Goal: Task Accomplishment & Management: Use online tool/utility

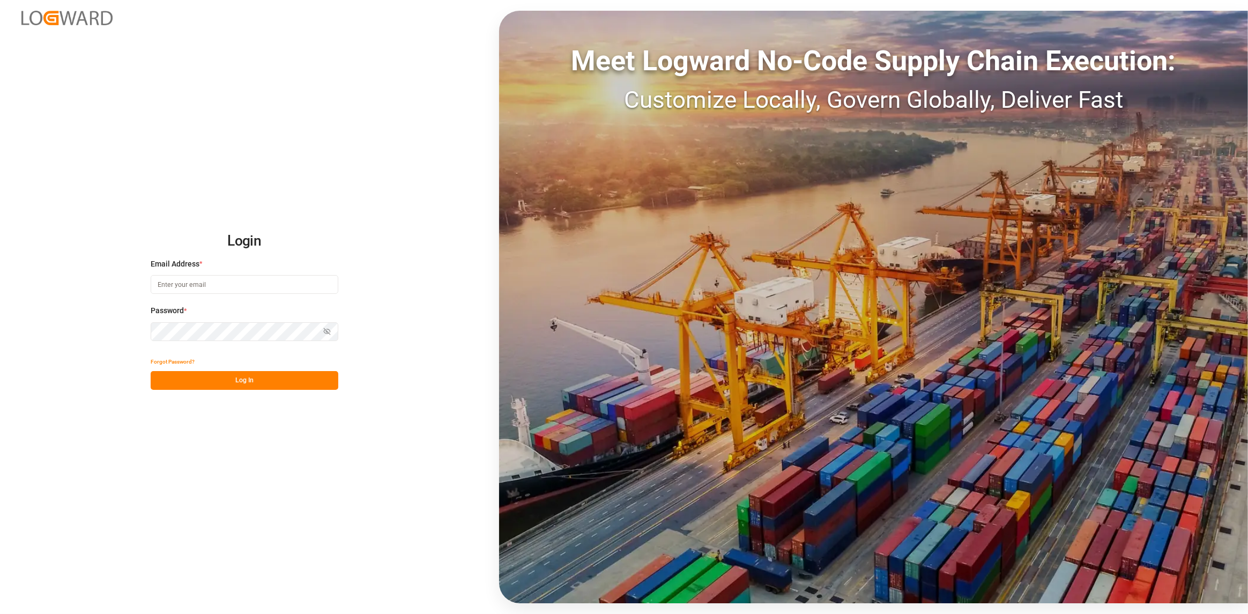
click at [200, 282] on input at bounding box center [245, 284] width 188 height 19
type input "4"
type input "[PERSON_NAME][EMAIL_ADDRESS][DOMAIN_NAME]"
click at [237, 374] on button "Log In" at bounding box center [245, 380] width 188 height 19
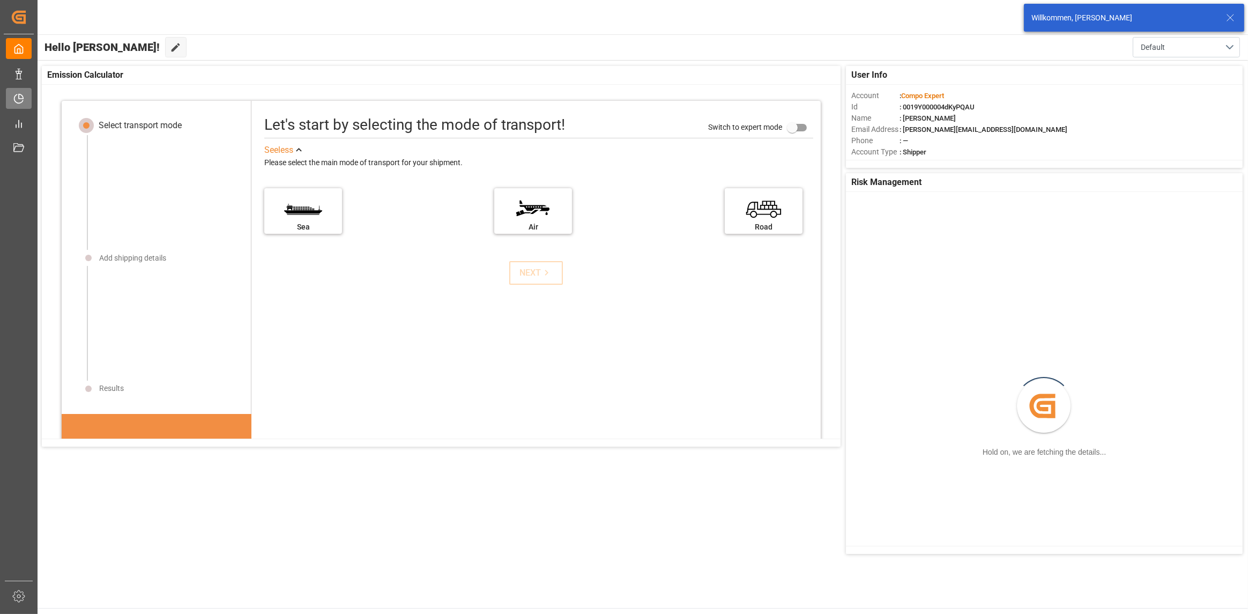
click at [28, 100] on div "Timeslot Management Timeslot Management" at bounding box center [19, 98] width 26 height 21
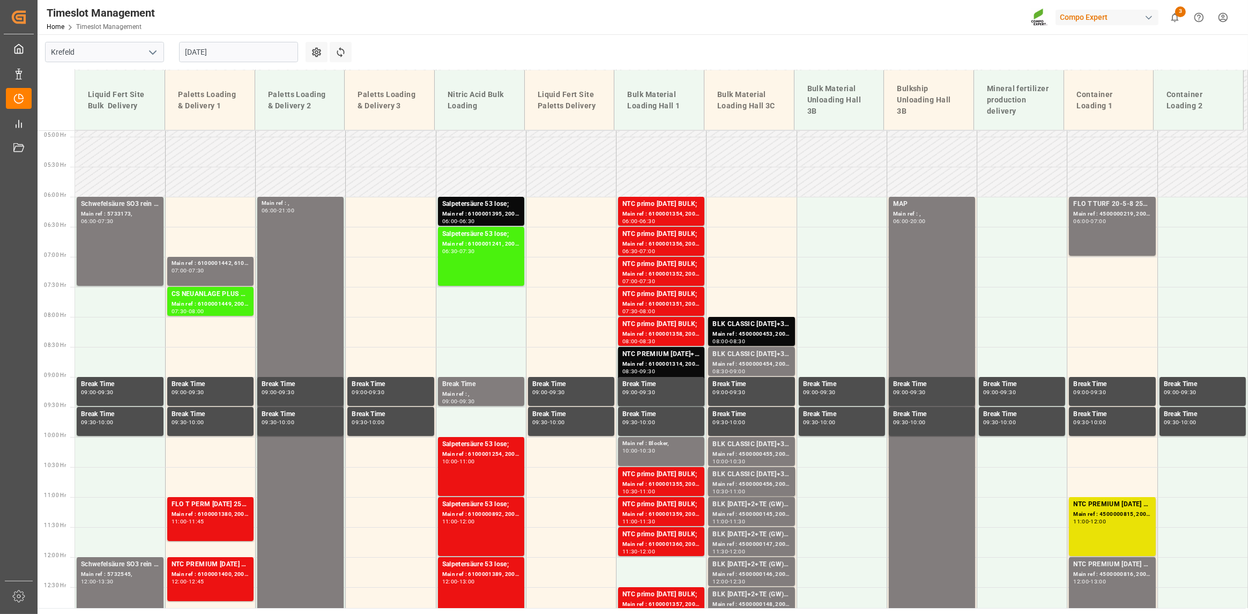
scroll to position [241, 0]
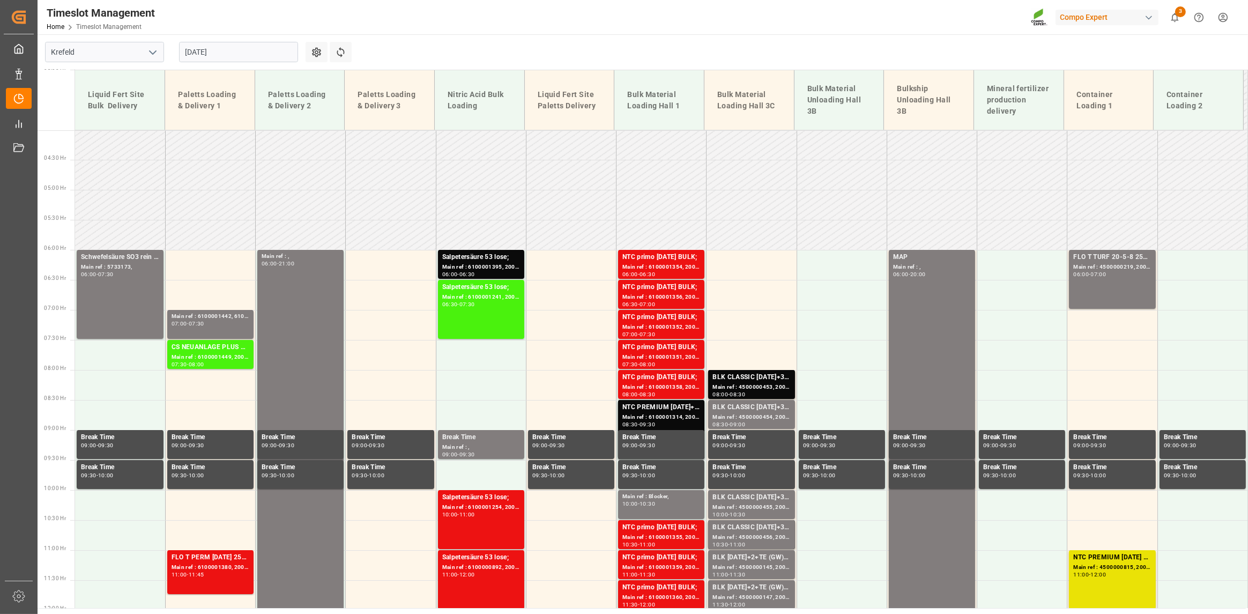
drag, startPoint x: 251, startPoint y: 56, endPoint x: 276, endPoint y: 53, distance: 24.9
click at [251, 56] on input "[DATE]" at bounding box center [238, 52] width 119 height 20
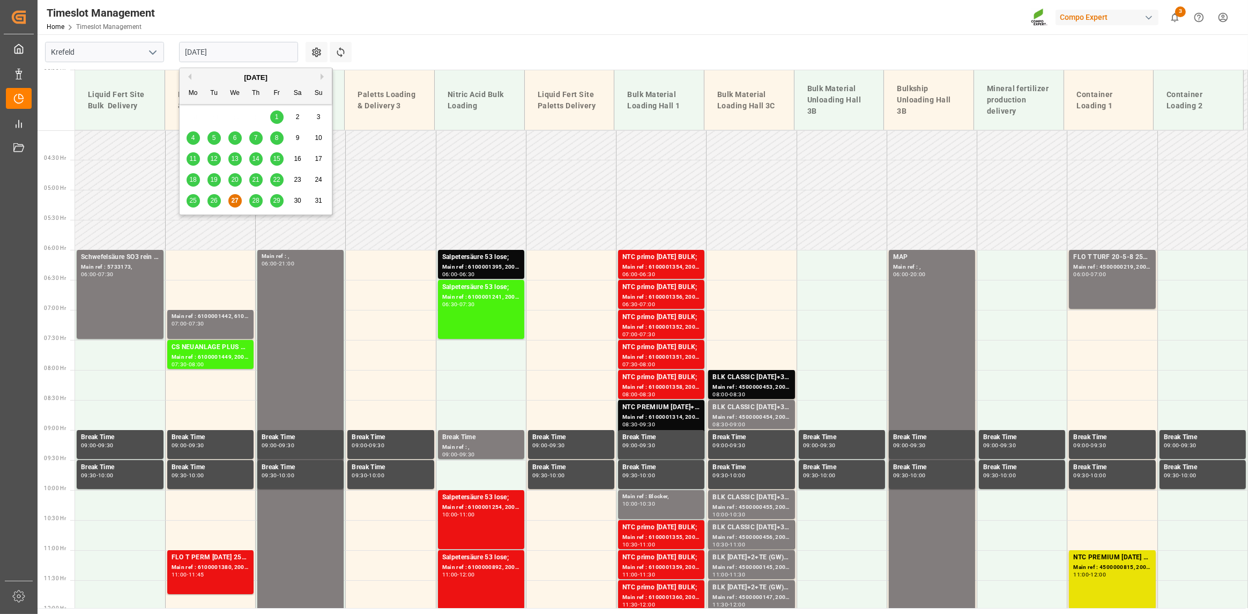
click at [284, 53] on input "[DATE]" at bounding box center [238, 52] width 119 height 20
click at [258, 198] on span "28" at bounding box center [255, 201] width 7 height 8
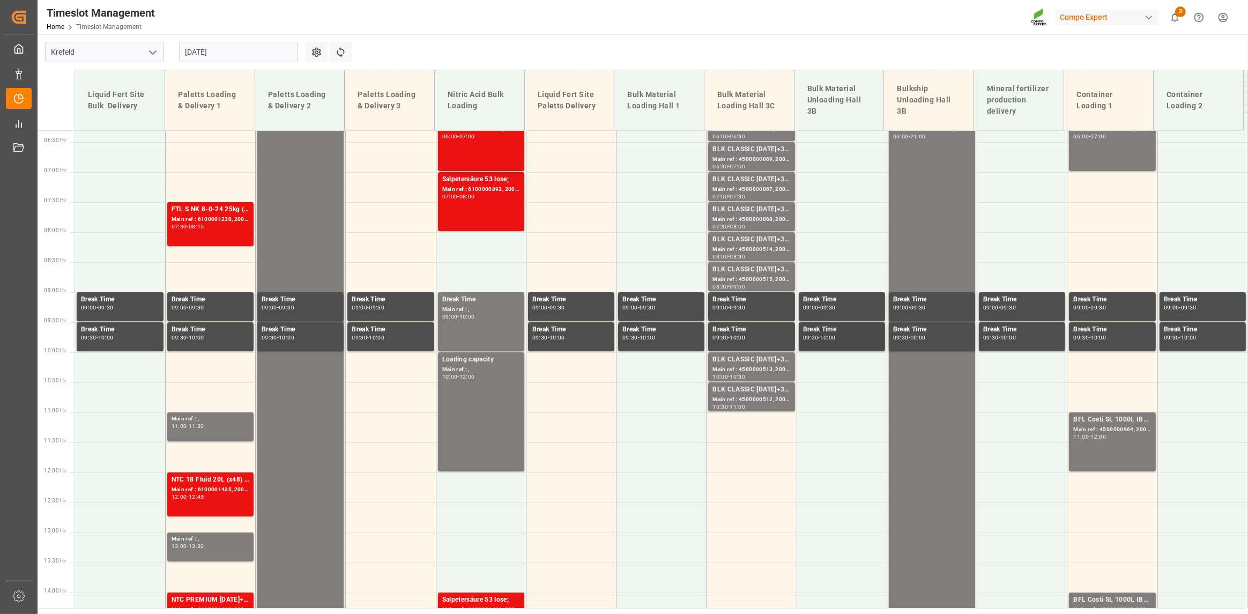
scroll to position [354, 0]
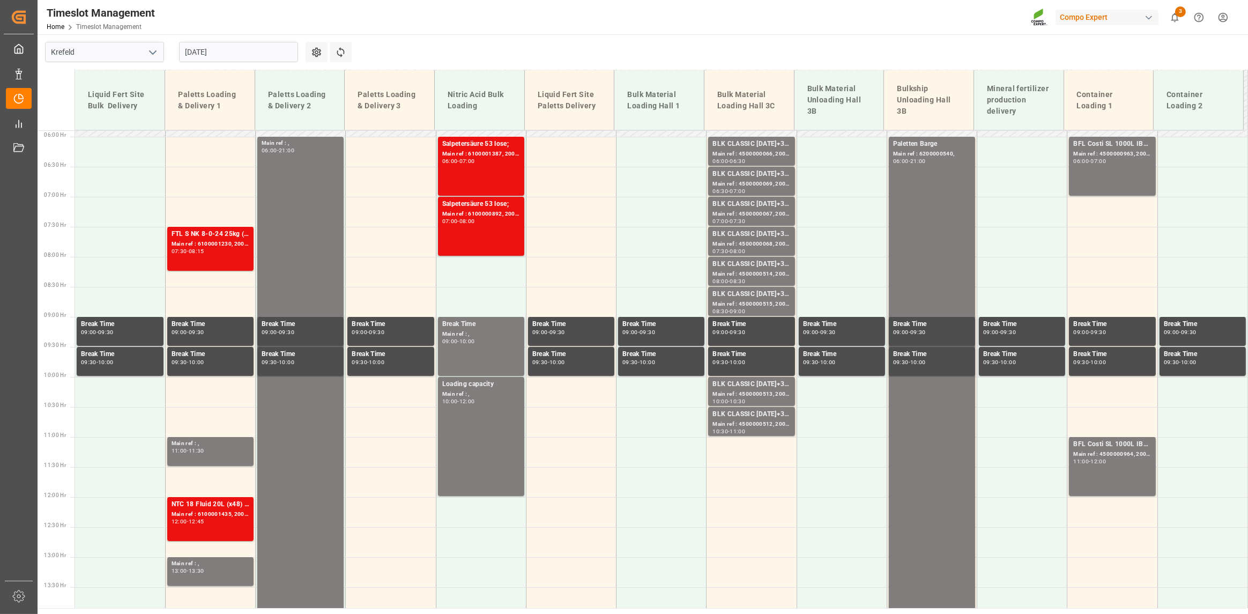
click at [234, 48] on input "[DATE]" at bounding box center [238, 52] width 119 height 20
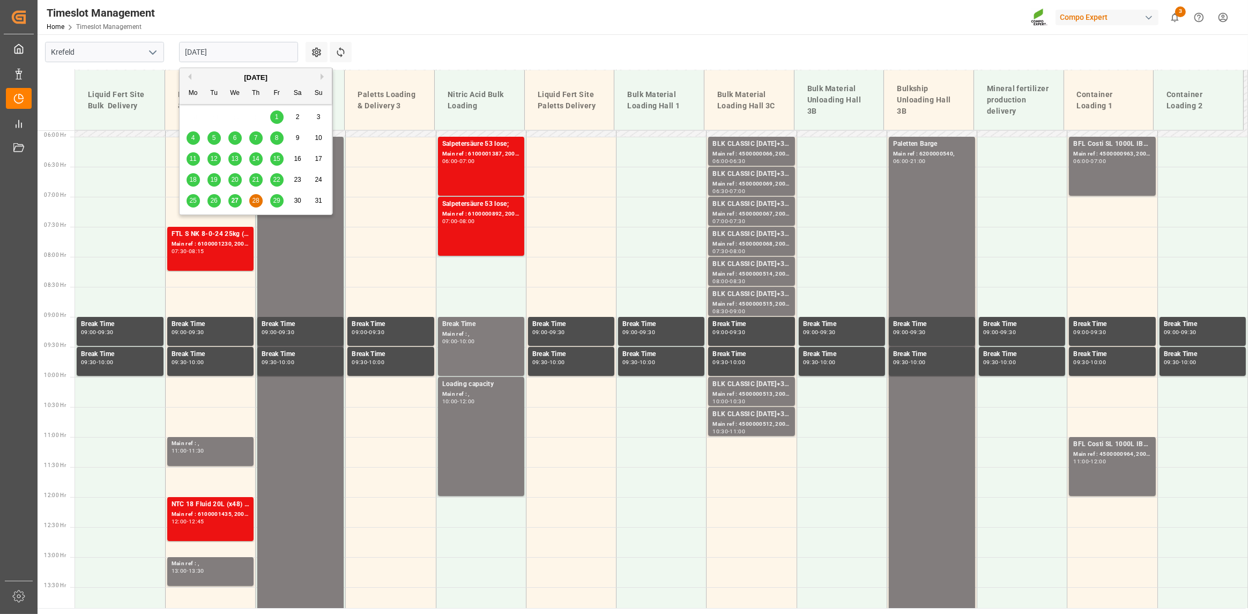
click at [276, 198] on span "29" at bounding box center [276, 201] width 7 height 8
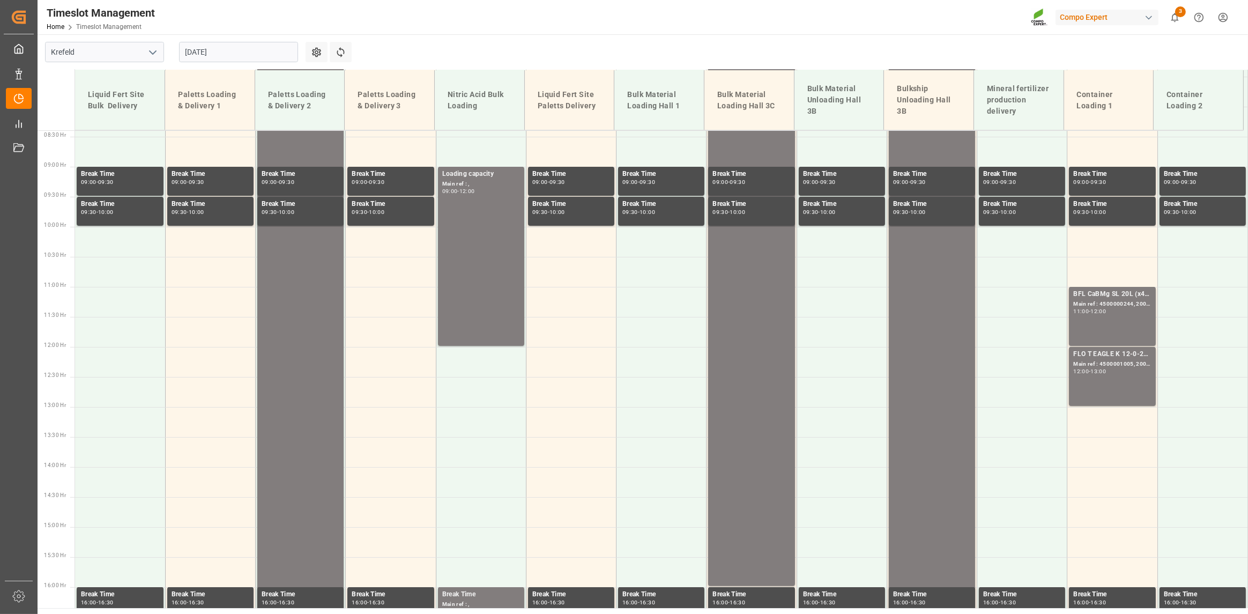
scroll to position [515, 0]
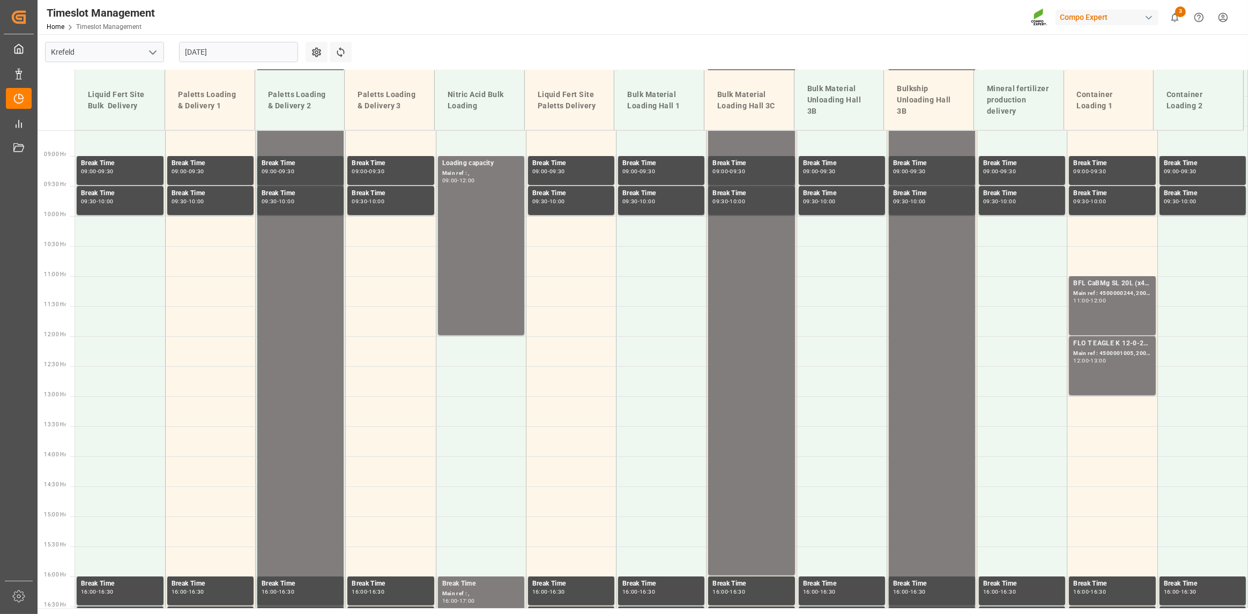
click at [255, 56] on input "[DATE]" at bounding box center [238, 52] width 119 height 20
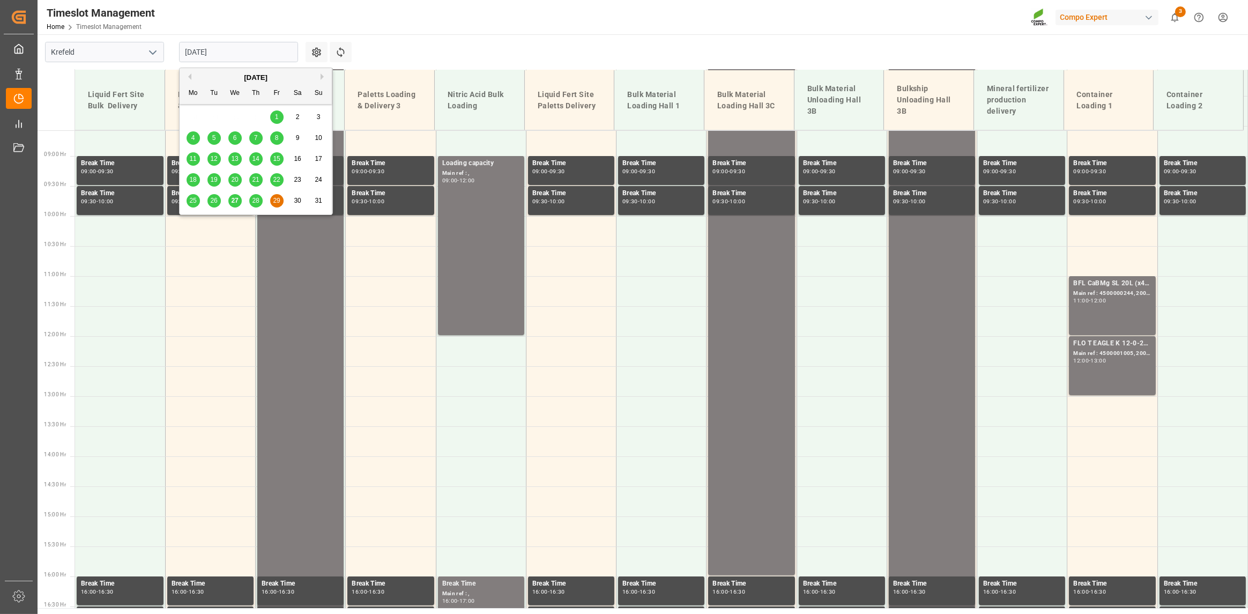
click at [254, 202] on span "28" at bounding box center [255, 201] width 7 height 8
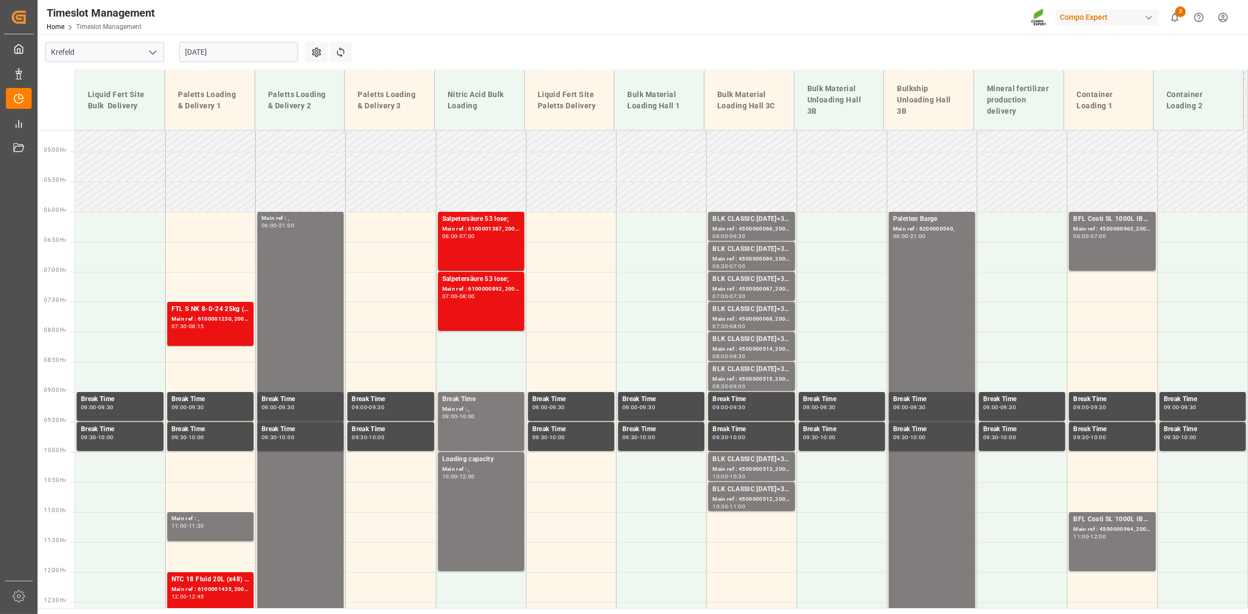
scroll to position [427, 0]
